Goal: Transaction & Acquisition: Purchase product/service

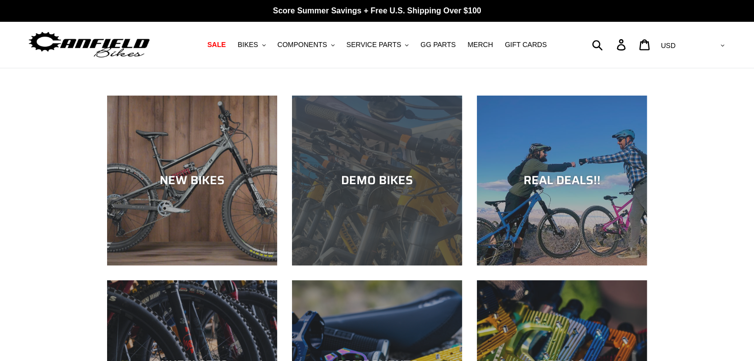
click at [344, 266] on div "DEMO BIKES" at bounding box center [377, 266] width 170 height 0
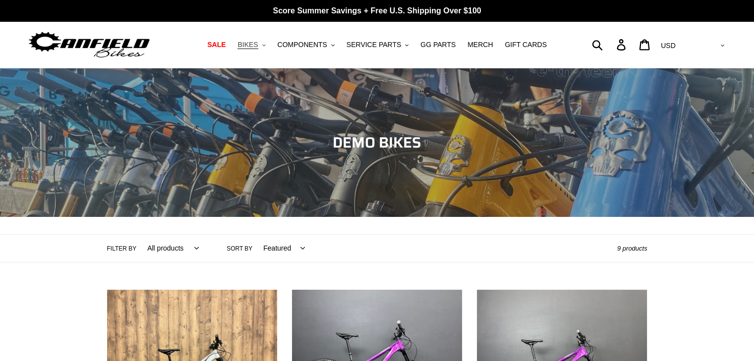
click at [268, 45] on button "BIKES .cls-1{fill:#231f20}" at bounding box center [251, 44] width 38 height 13
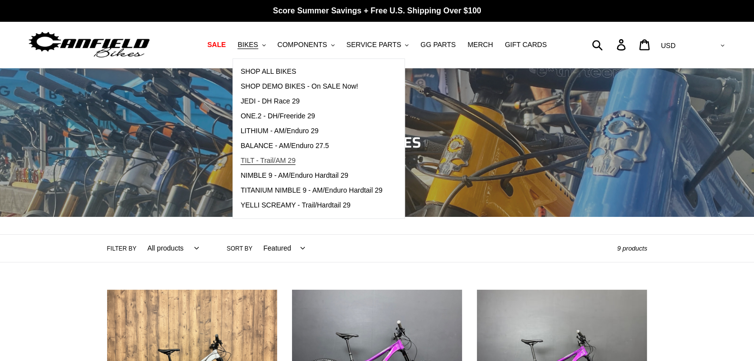
click at [284, 162] on span "TILT - Trail/AM 29" at bounding box center [267, 161] width 55 height 8
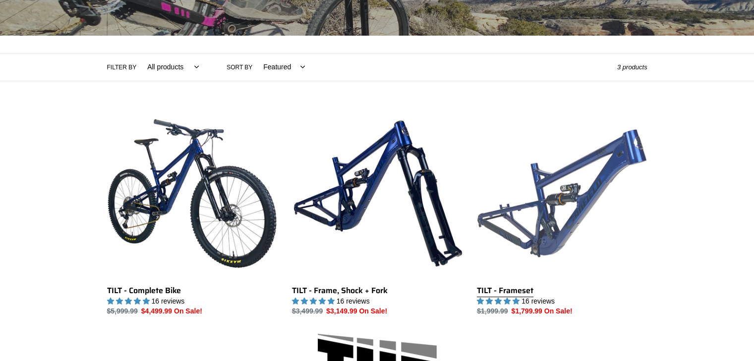
scroll to position [182, 0]
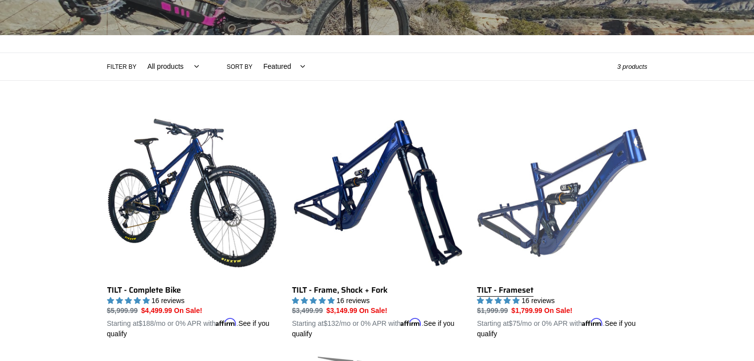
click at [557, 180] on link "TILT - Frameset" at bounding box center [562, 224] width 170 height 232
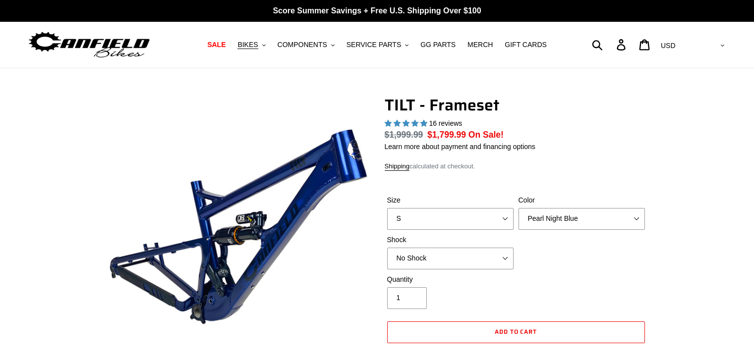
select select "highest-rating"
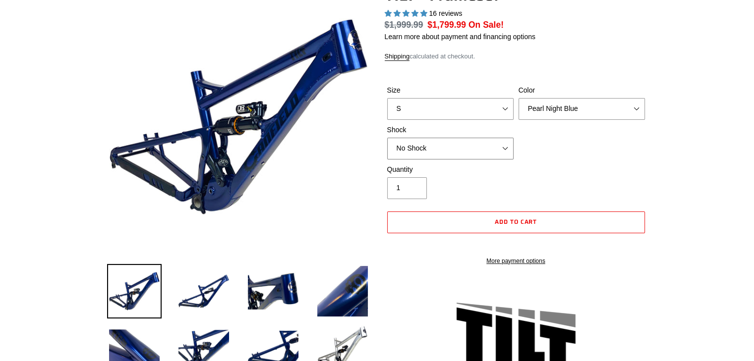
click at [497, 146] on select "No Shock Cane Creek DB Kitsuma Air RockShox Deluxe Ultimate Fox FLOAT X EXT Sto…" at bounding box center [450, 149] width 126 height 22
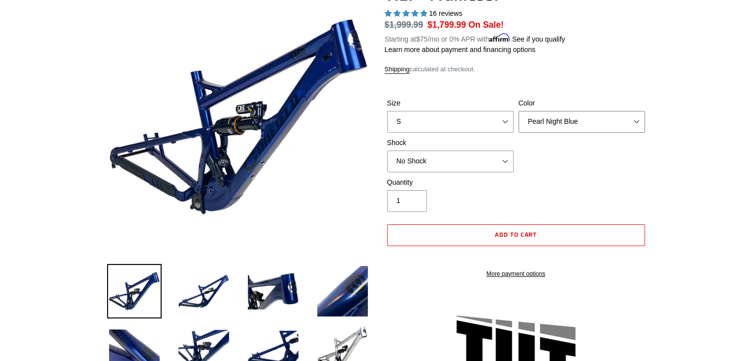
click at [537, 121] on select "Pearl Night Blue Stealth Silver" at bounding box center [581, 122] width 126 height 22
select select "Stealth Silver"
click at [518, 111] on select "Pearl Night Blue Stealth Silver" at bounding box center [581, 122] width 126 height 22
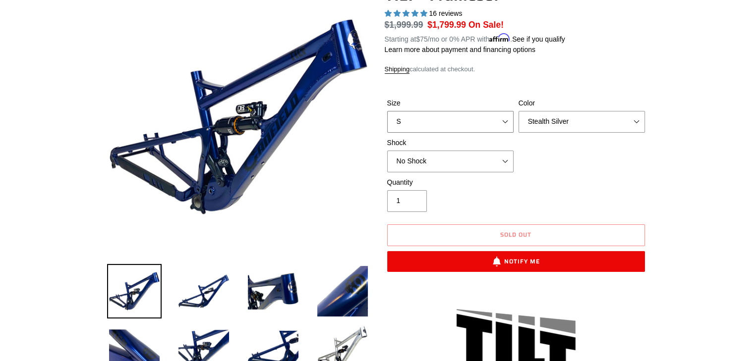
click at [457, 125] on select "S M L XL" at bounding box center [450, 122] width 126 height 22
select select "L"
click at [387, 111] on select "S M L XL" at bounding box center [450, 122] width 126 height 22
click at [562, 126] on select "Pearl Night Blue Stealth Silver" at bounding box center [581, 122] width 126 height 22
select select "Pearl Night Blue"
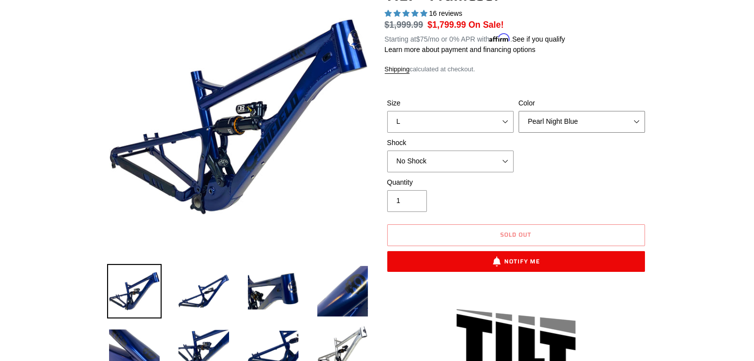
click at [518, 111] on select "Pearl Night Blue Stealth Silver" at bounding box center [581, 122] width 126 height 22
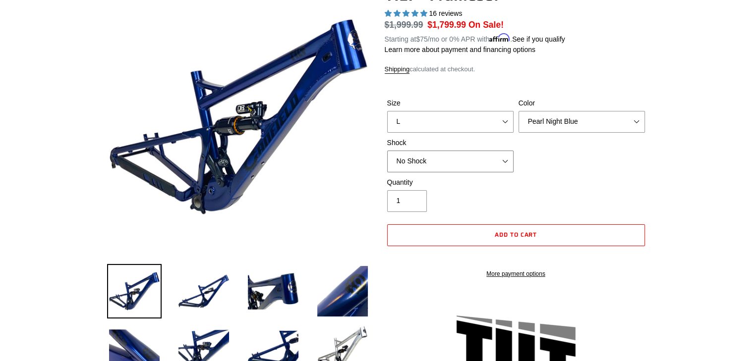
click at [466, 163] on select "No Shock Cane Creek DB Kitsuma Air RockShox Deluxe Ultimate Fox FLOAT X EXT Sto…" at bounding box center [450, 162] width 126 height 22
select select "Cane Creek DB Kitsuma Air"
click at [387, 151] on select "No Shock Cane Creek DB Kitsuma Air RockShox Deluxe Ultimate Fox FLOAT X EXT Sto…" at bounding box center [450, 162] width 126 height 22
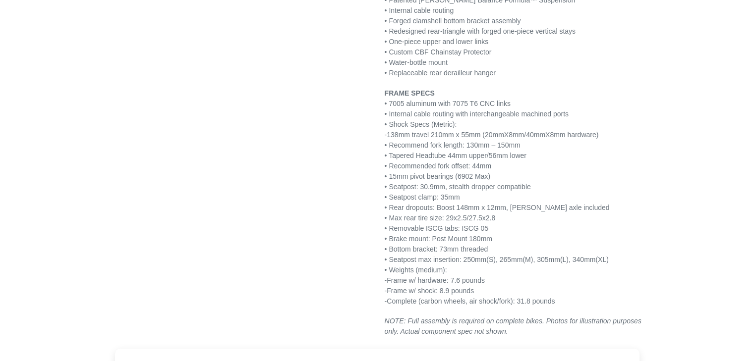
scroll to position [1276, 0]
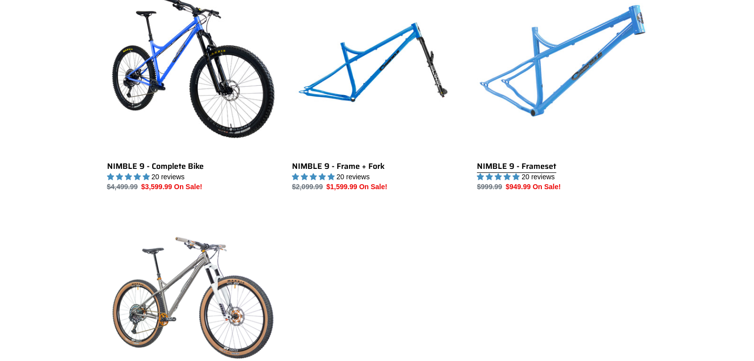
click at [567, 74] on link "NIMBLE 9 - Frameset" at bounding box center [562, 88] width 170 height 209
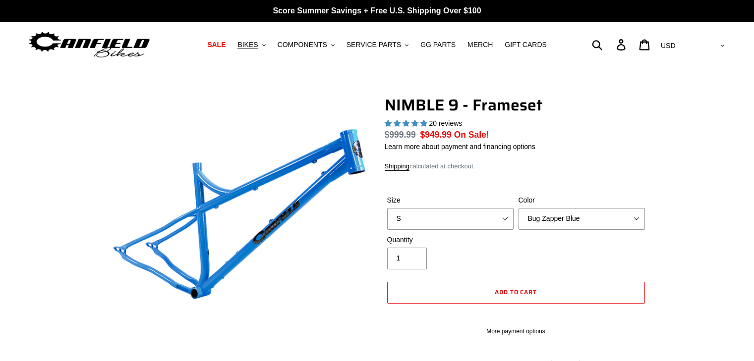
select select "highest-rating"
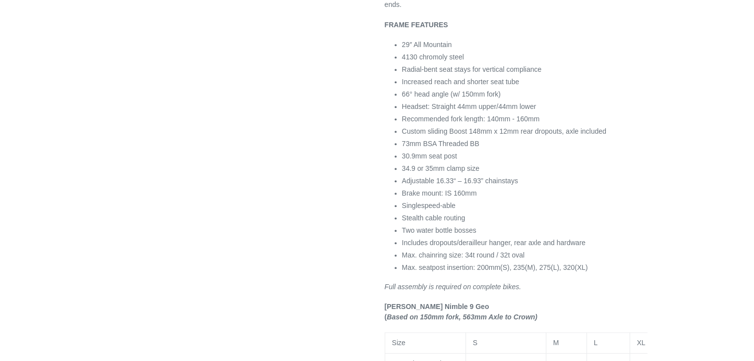
scroll to position [502, 0]
